Goal: Transaction & Acquisition: Subscribe to service/newsletter

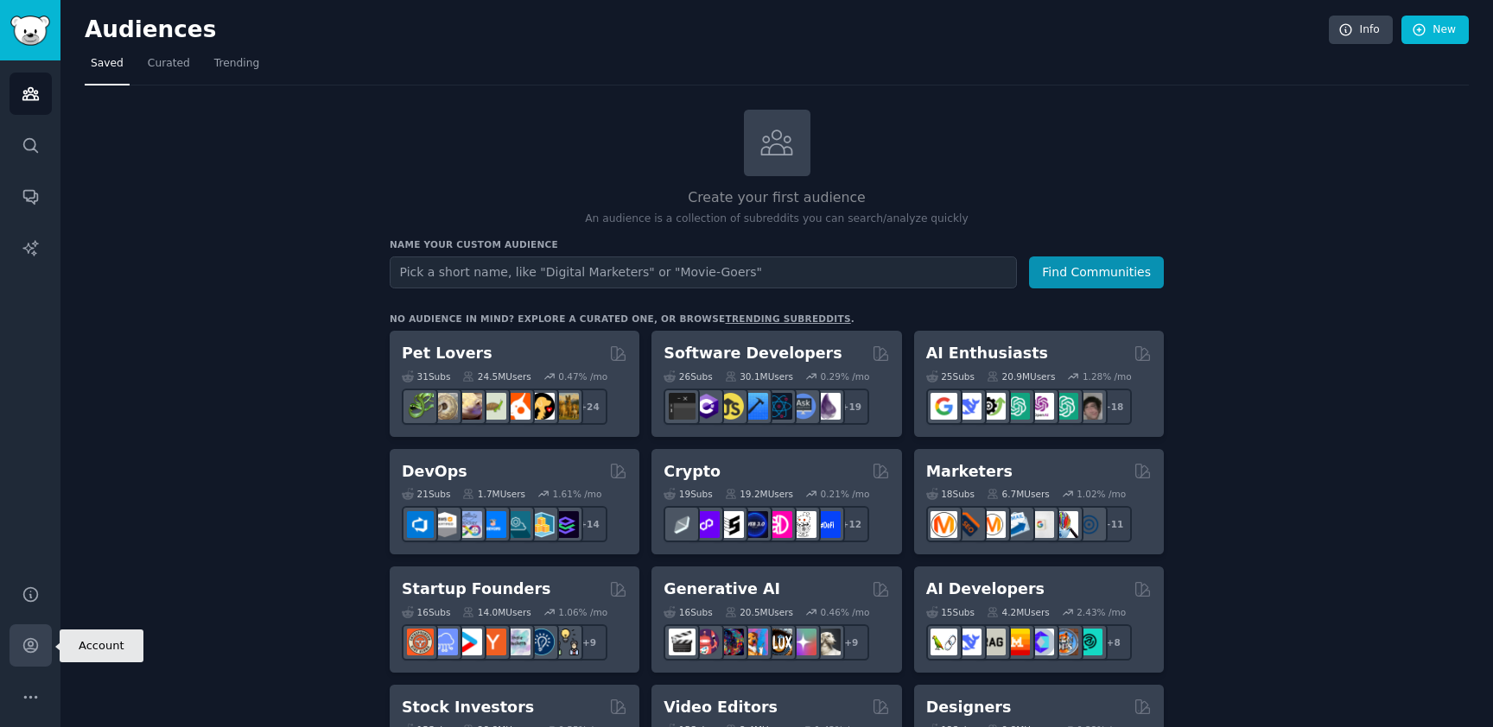
click at [34, 643] on icon "Sidebar" at bounding box center [31, 646] width 18 height 18
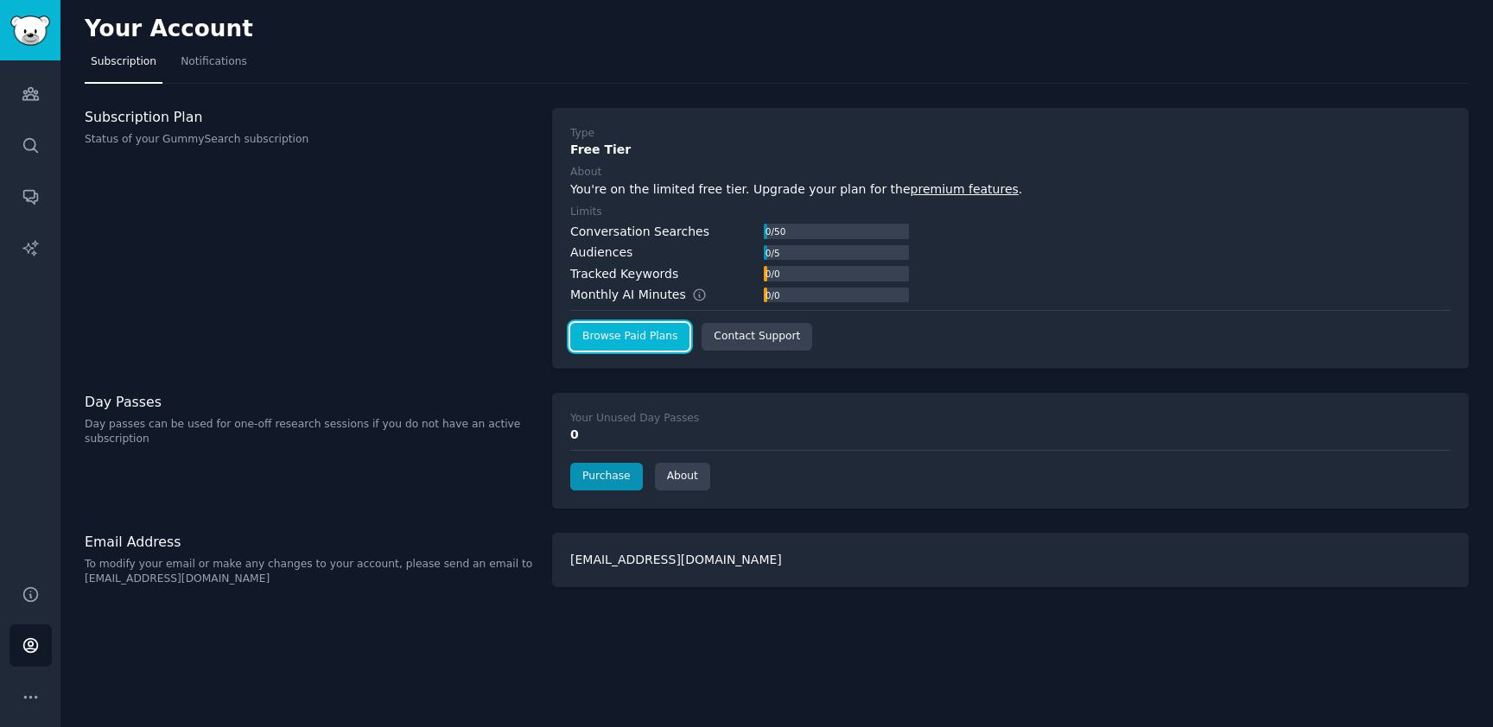
click at [639, 342] on link "Browse Paid Plans" at bounding box center [629, 337] width 119 height 28
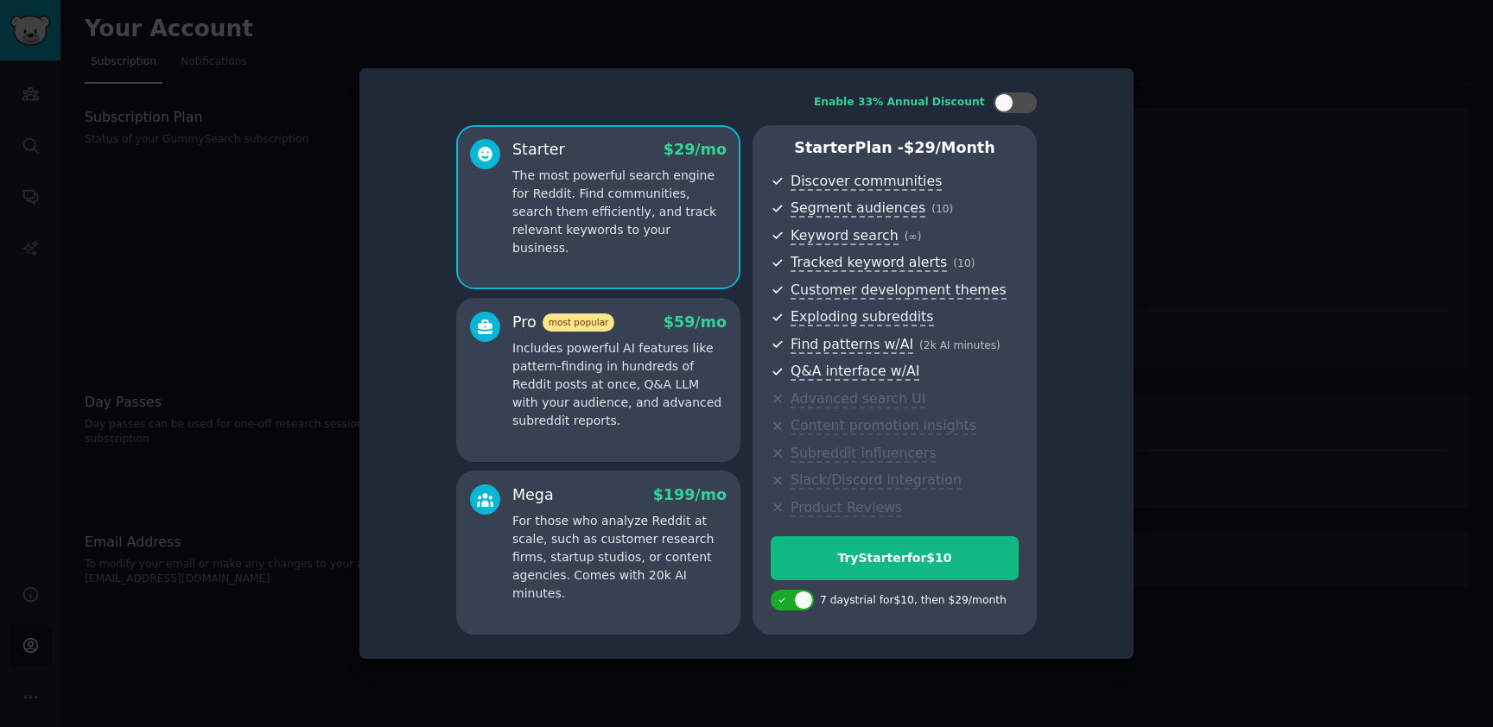
click at [514, 493] on div "Mega" at bounding box center [532, 496] width 41 height 22
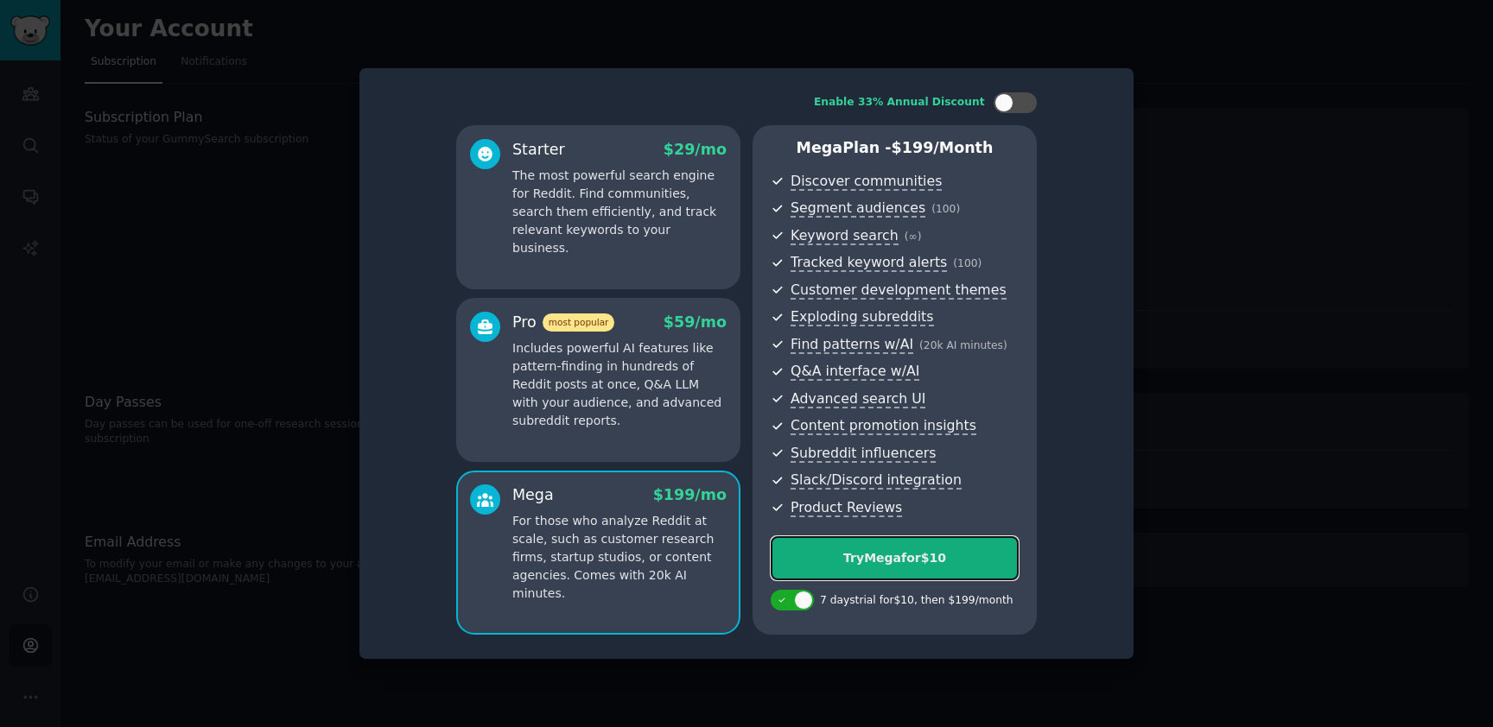
click at [942, 556] on div "Try Mega for $10" at bounding box center [894, 558] width 246 height 18
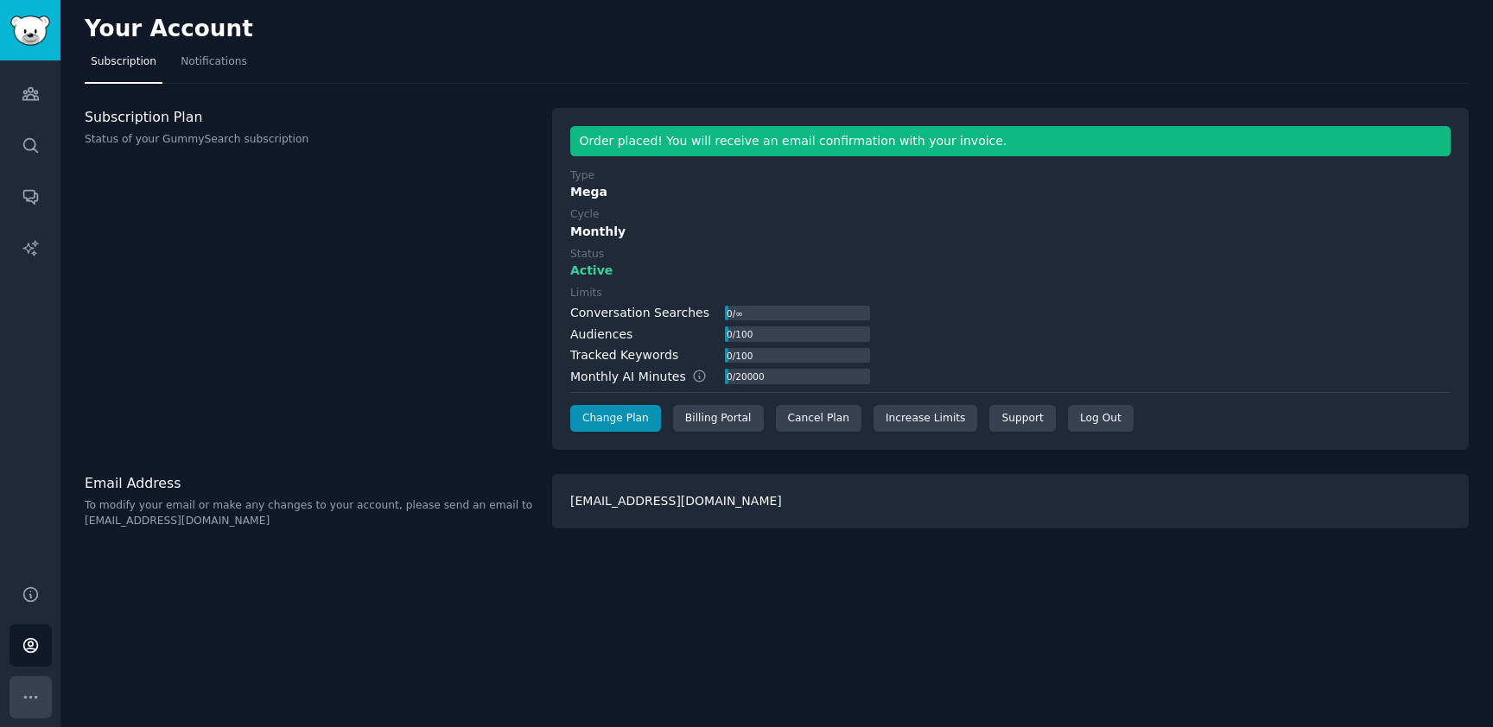
click at [25, 683] on button "More" at bounding box center [31, 697] width 42 height 42
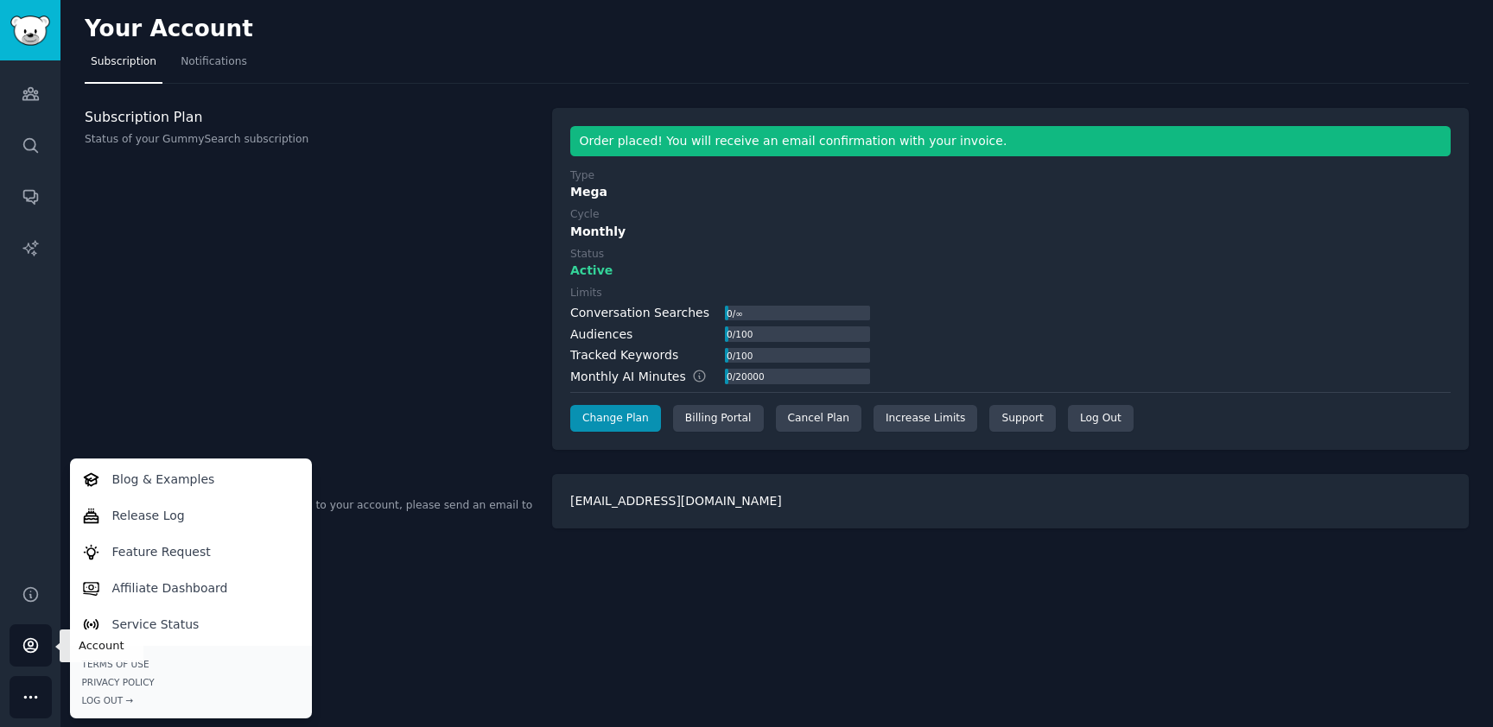
click at [29, 644] on icon "Sidebar" at bounding box center [31, 646] width 18 height 18
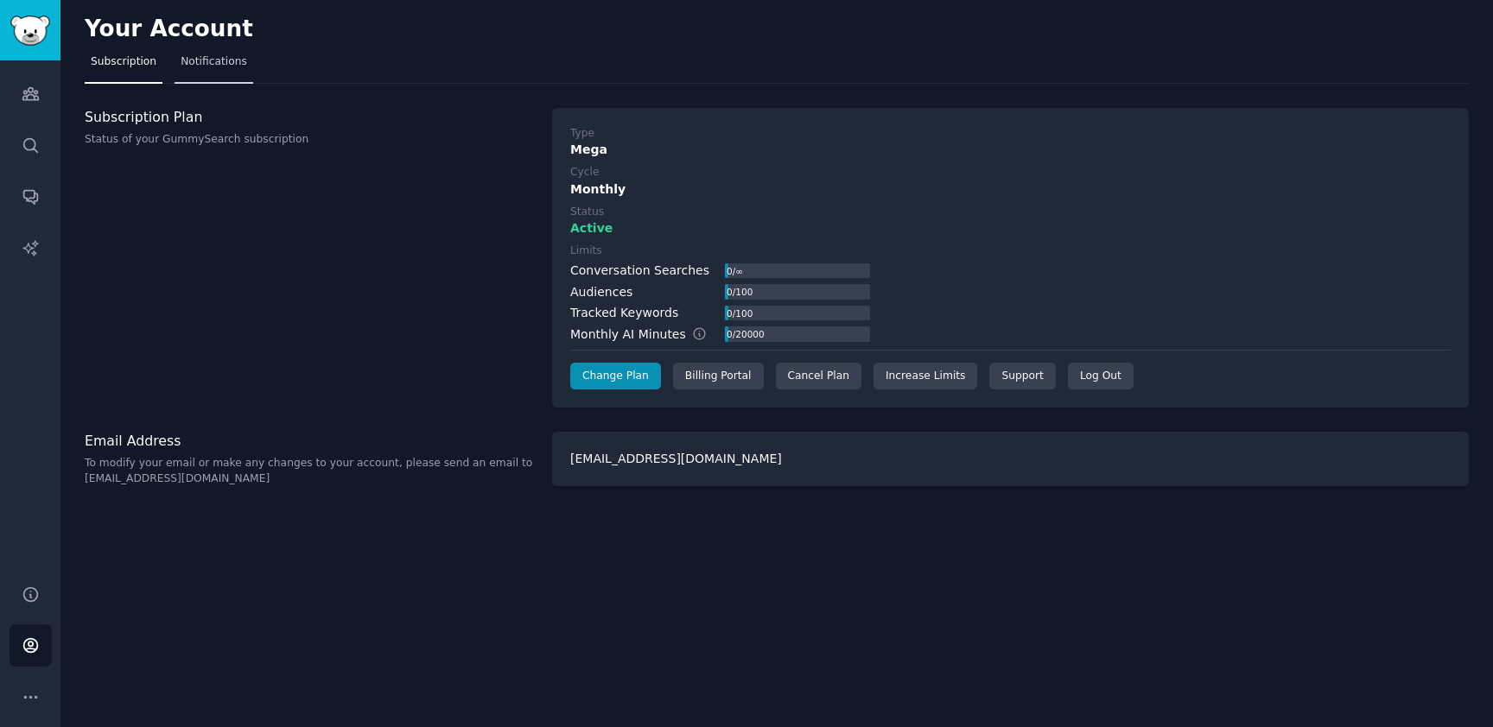
click at [200, 61] on span "Notifications" at bounding box center [214, 62] width 67 height 16
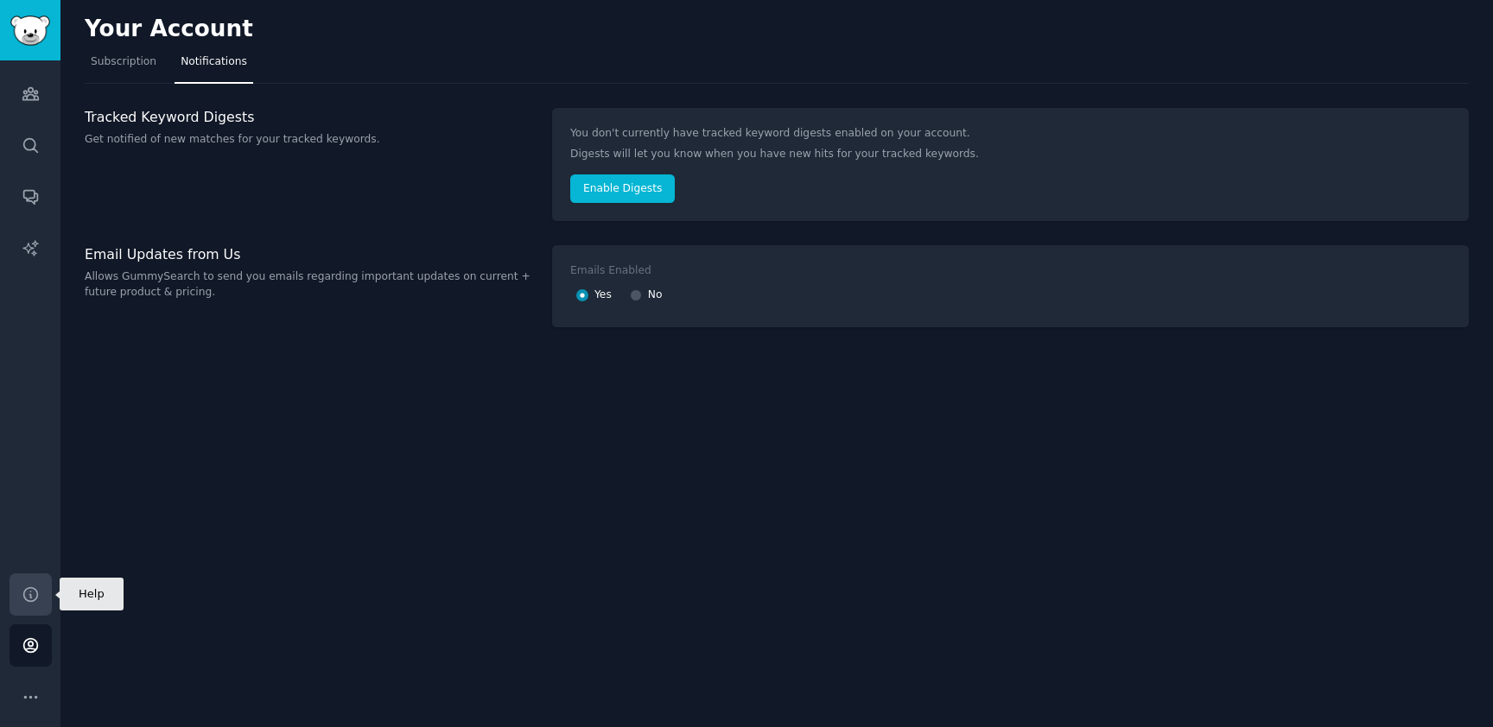
click at [35, 594] on icon "Sidebar" at bounding box center [31, 595] width 18 height 18
click at [33, 93] on icon "Sidebar" at bounding box center [31, 94] width 18 height 18
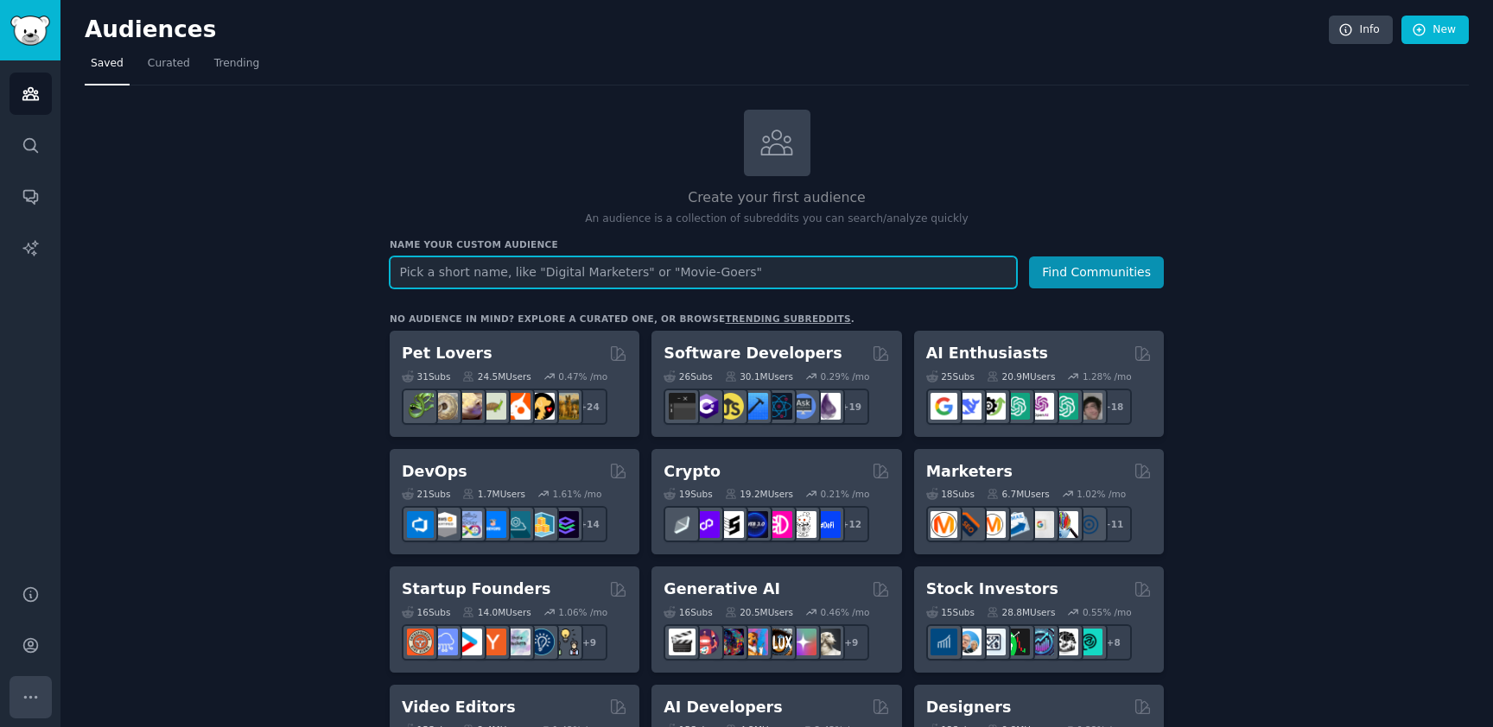
click at [39, 695] on icon "Sidebar" at bounding box center [31, 698] width 18 height 18
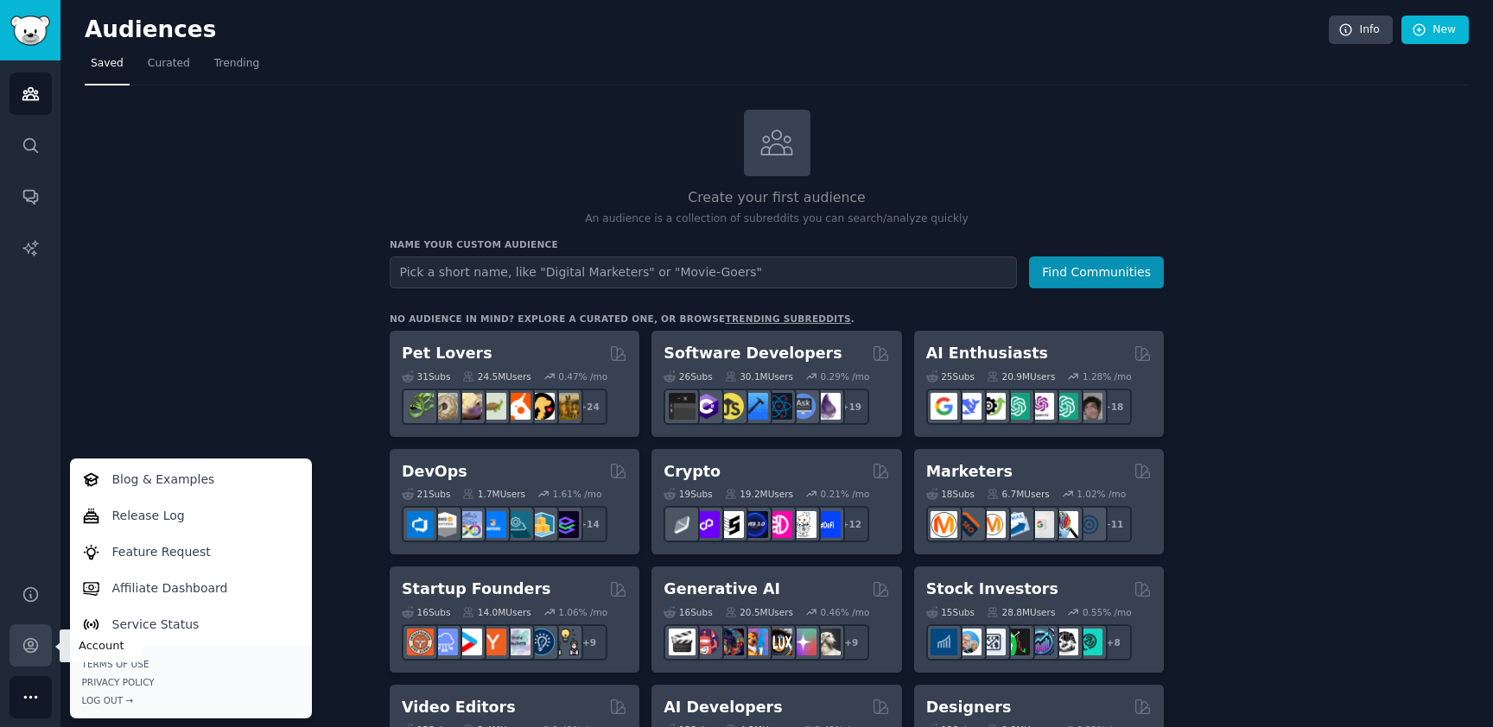
click at [38, 646] on icon "Sidebar" at bounding box center [31, 646] width 18 height 18
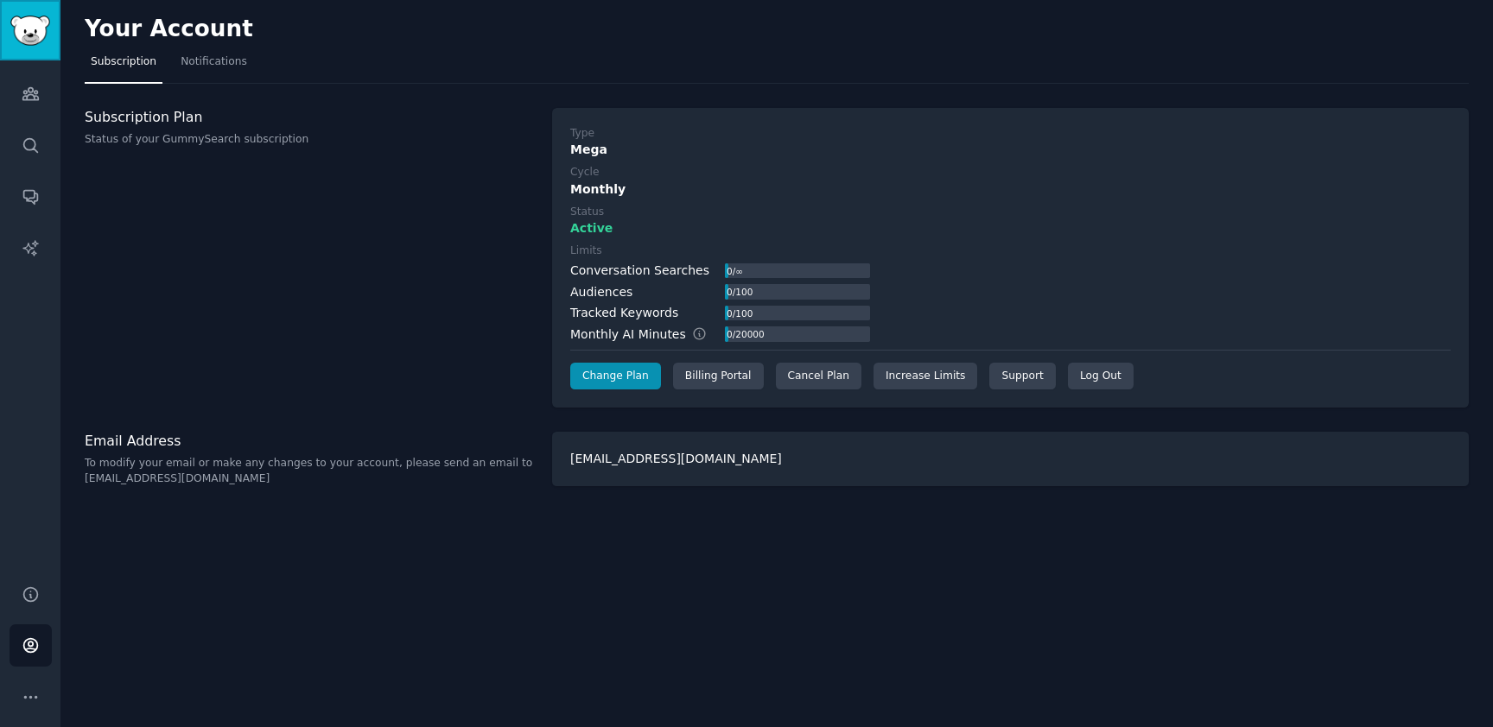
click at [29, 29] on img "Sidebar" at bounding box center [30, 31] width 40 height 30
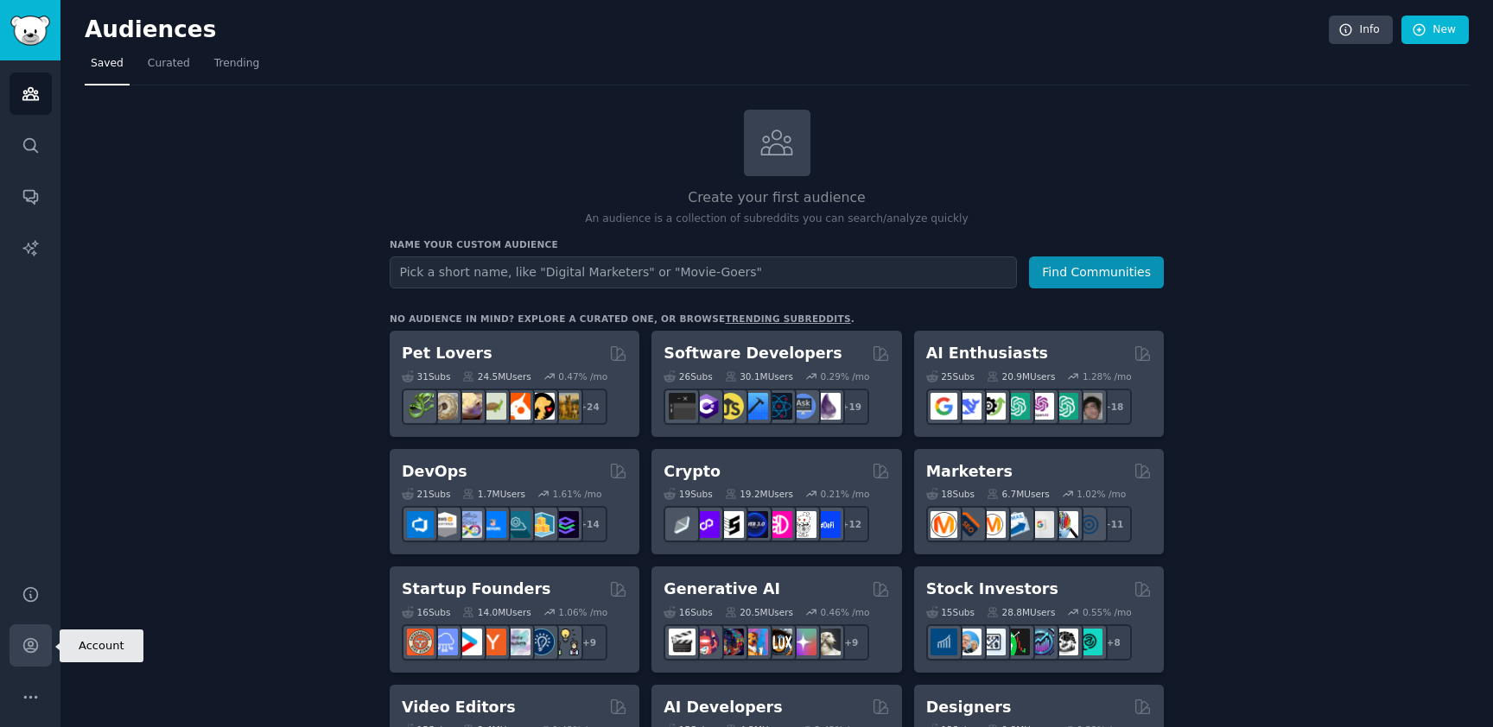
click at [35, 639] on icon "Sidebar" at bounding box center [31, 646] width 18 height 18
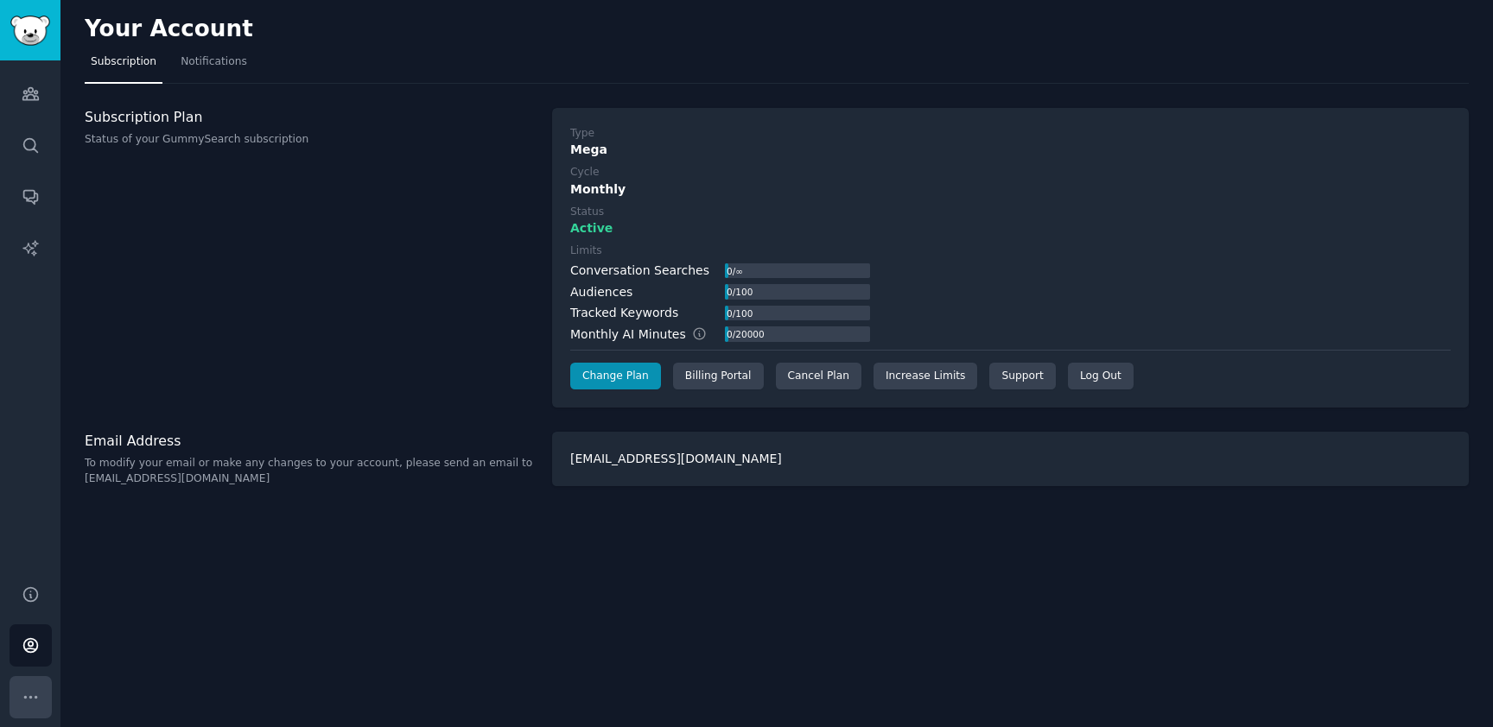
click at [30, 697] on icon "Sidebar" at bounding box center [30, 697] width 12 height 2
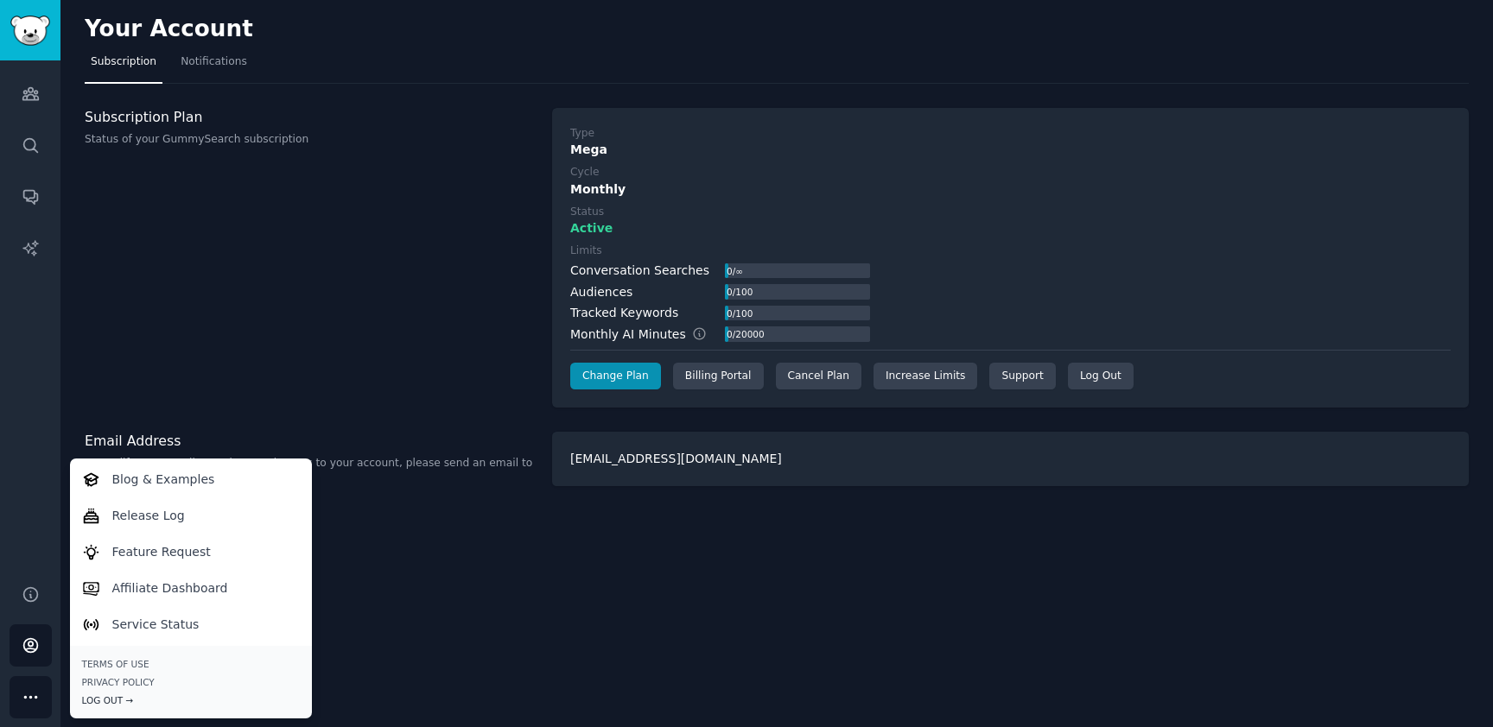
click at [111, 695] on div "Log Out →" at bounding box center [191, 701] width 218 height 12
